Goal: Navigation & Orientation: Find specific page/section

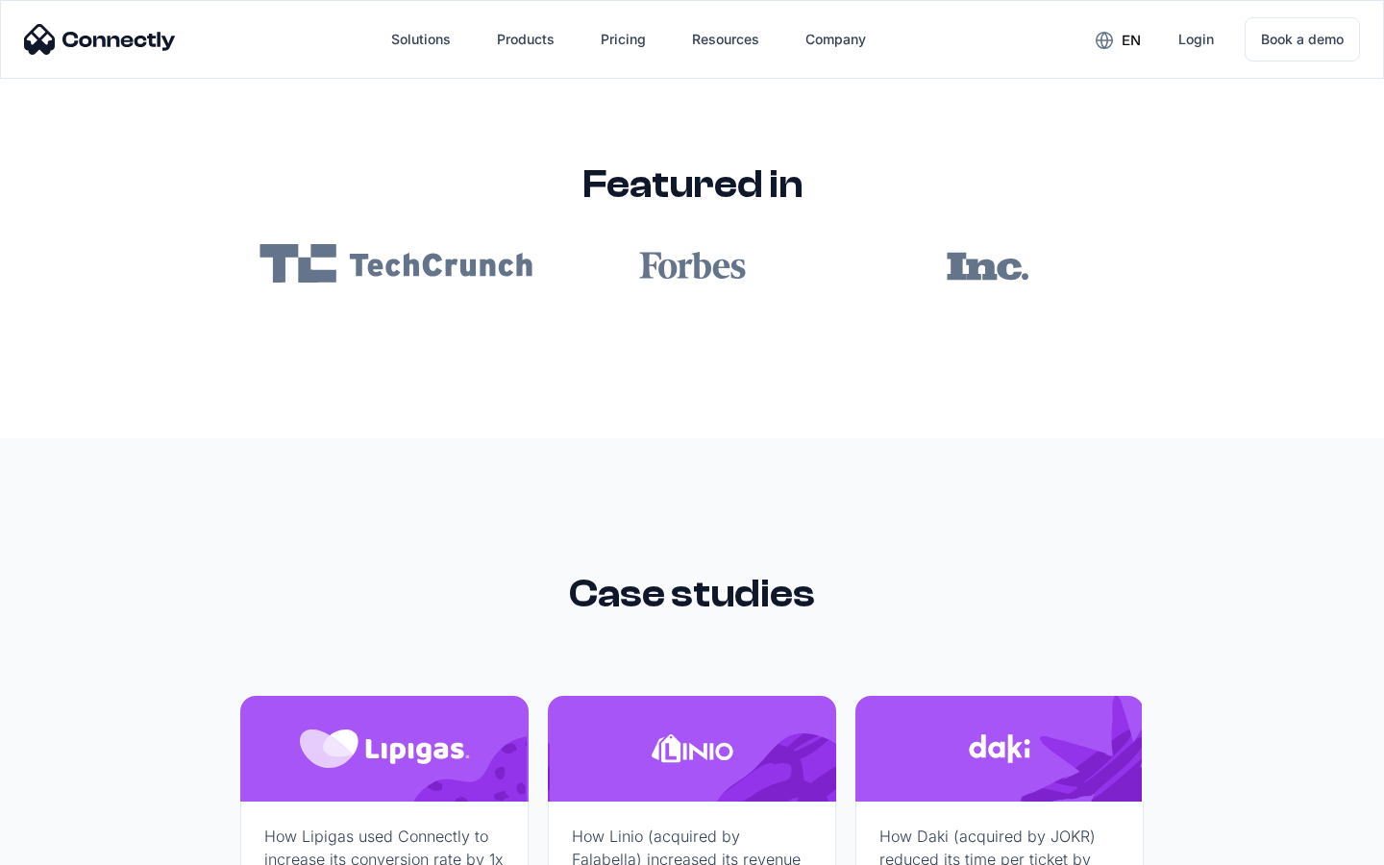
scroll to position [11514, 0]
